Goal: Task Accomplishment & Management: Use online tool/utility

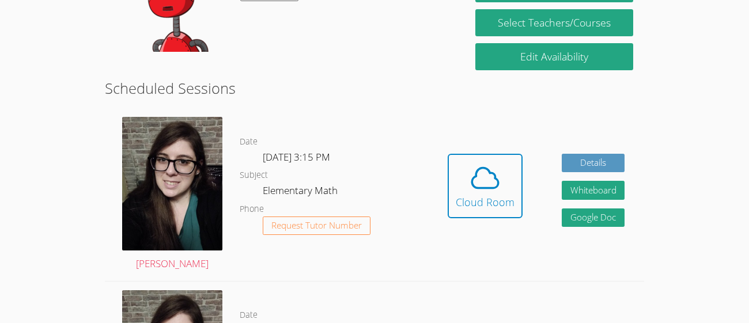
scroll to position [244, 0]
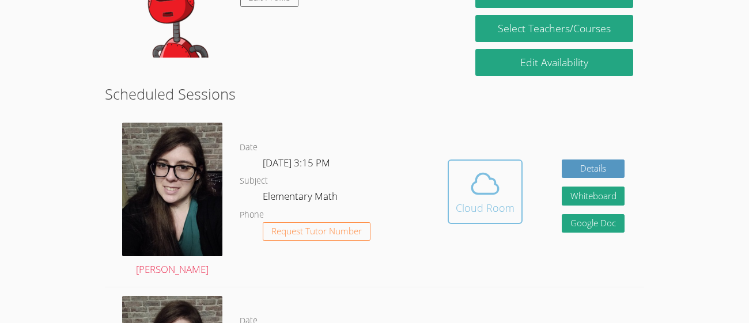
click at [514, 195] on button "Cloud Room" at bounding box center [485, 192] width 75 height 65
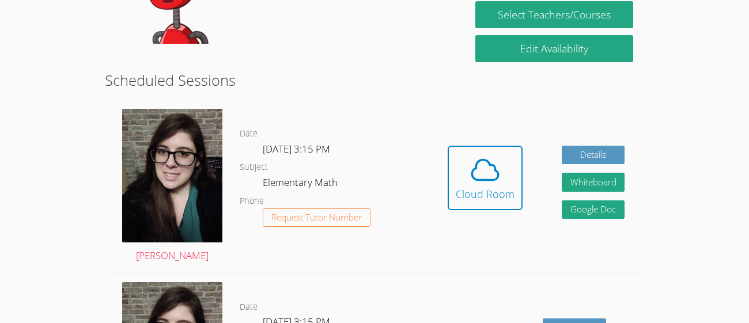
scroll to position [256, 0]
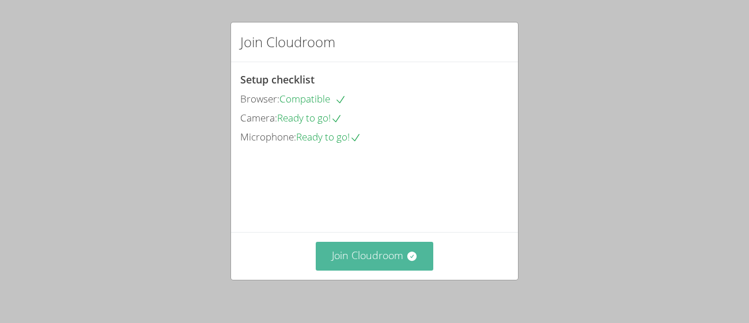
click at [332, 247] on button "Join Cloudroom" at bounding box center [375, 256] width 118 height 28
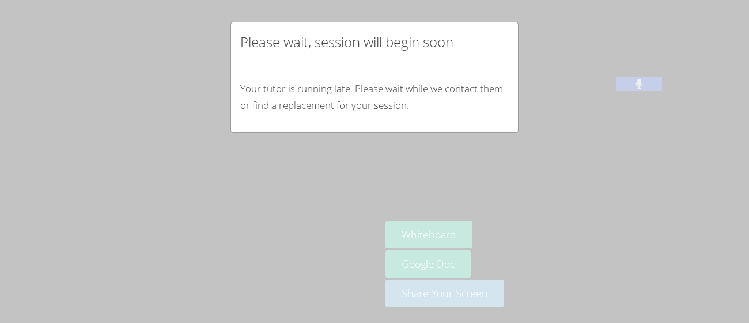
click at [739, 246] on div "Please wait, session will begin soon Your tutor is running late. Please wait wh…" at bounding box center [374, 161] width 749 height 323
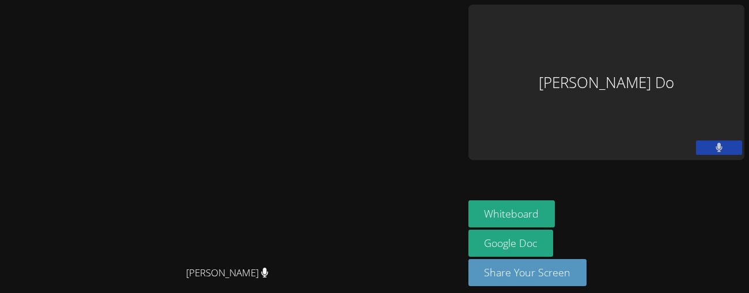
click at [318, 79] on video at bounding box center [231, 133] width 173 height 256
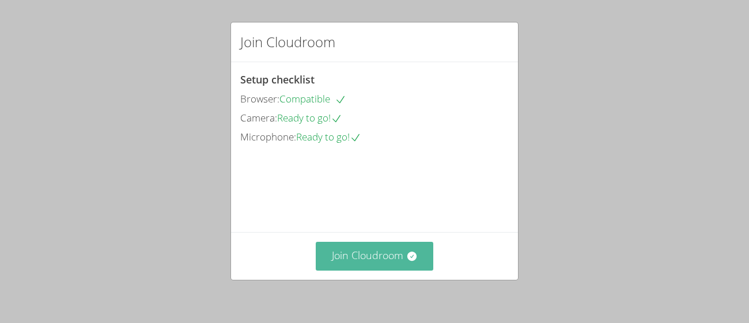
click at [390, 260] on button "Join Cloudroom" at bounding box center [375, 256] width 118 height 28
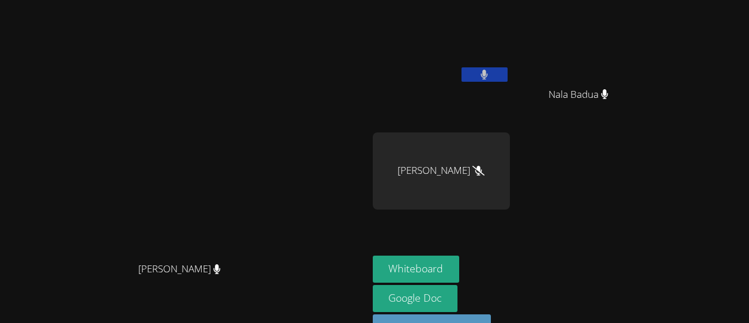
click at [508, 70] on button at bounding box center [485, 74] width 46 height 14
click at [491, 70] on icon at bounding box center [484, 75] width 12 height 10
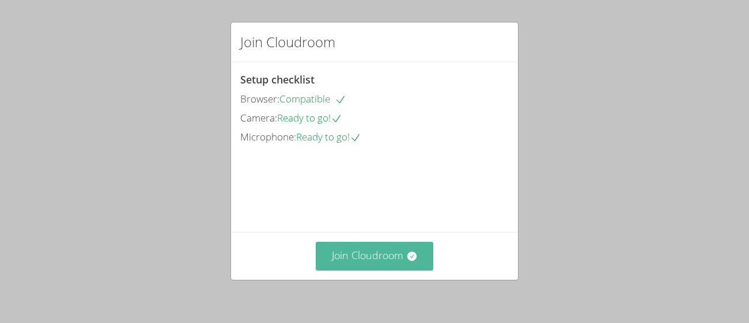
click at [411, 265] on button "Join Cloudroom" at bounding box center [375, 256] width 118 height 28
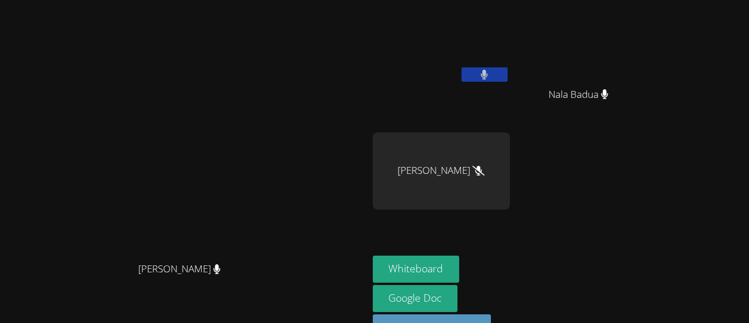
click at [508, 80] on button at bounding box center [485, 74] width 46 height 14
click at [482, 163] on div "Noemi Vazquez Vargas" at bounding box center [441, 171] width 137 height 77
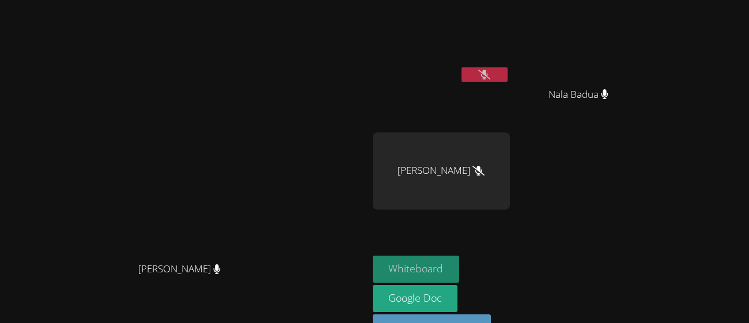
click at [460, 259] on button "Whiteboard" at bounding box center [416, 269] width 87 height 27
click at [491, 70] on icon at bounding box center [484, 75] width 12 height 10
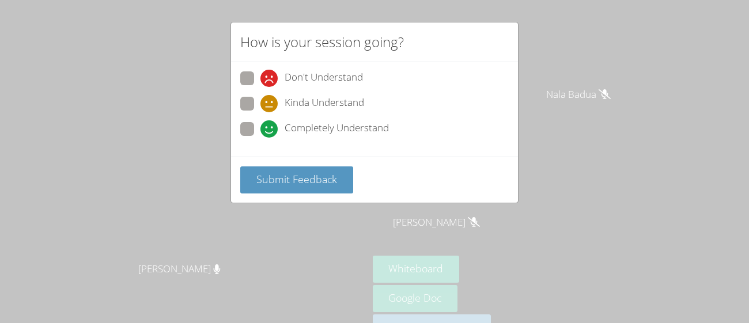
click at [344, 105] on span "Kinda Understand" at bounding box center [325, 103] width 80 height 17
click at [270, 105] on input "Kinda Understand" at bounding box center [266, 102] width 10 height 10
radio input "true"
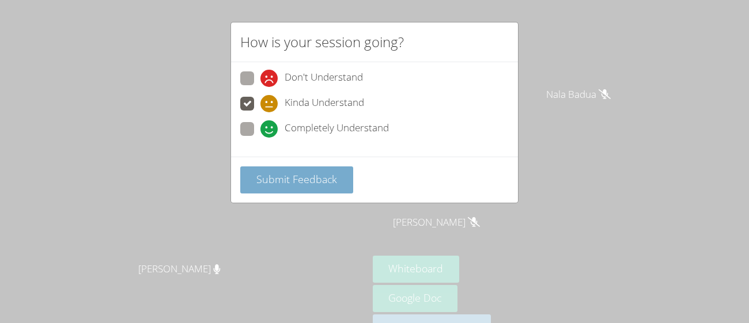
click at [334, 180] on span "Submit Feedback" at bounding box center [297, 179] width 81 height 14
